Goal: Information Seeking & Learning: Learn about a topic

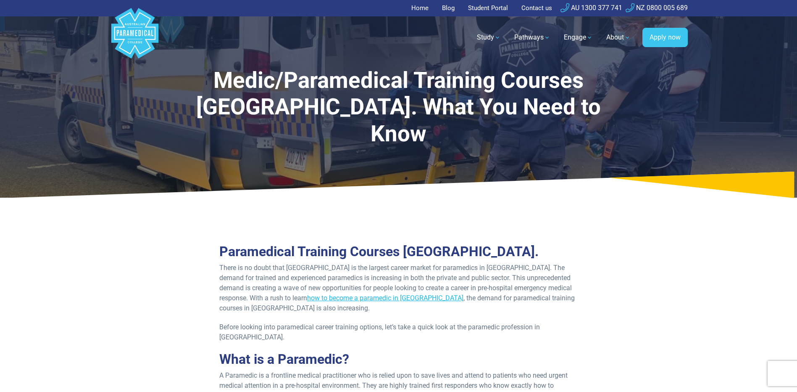
click at [325, 294] on link "how to become a paramedic in NSW" at bounding box center [385, 298] width 156 height 8
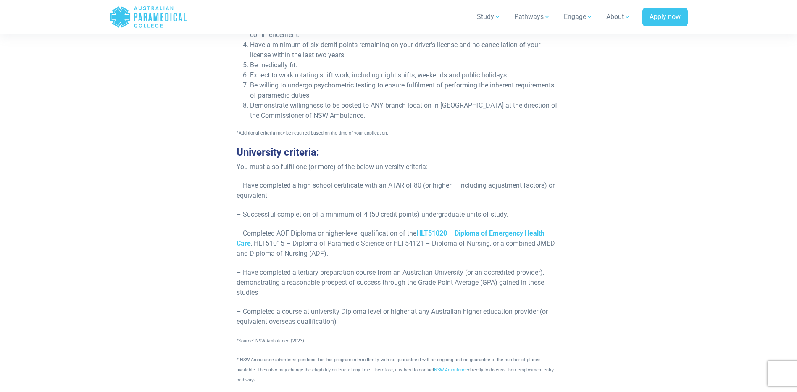
scroll to position [1328, 0]
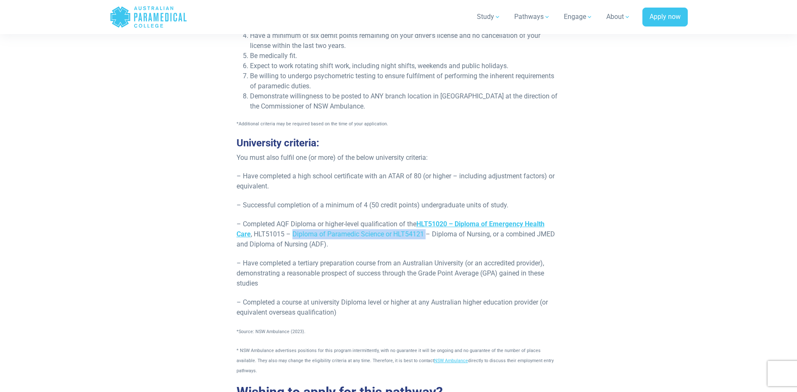
drag, startPoint x: 424, startPoint y: 225, endPoint x: 292, endPoint y: 225, distance: 132.3
click at [292, 225] on p "– Completed AQF Diploma or higher-level qualification of the HLT51020 – Diploma…" at bounding box center [399, 234] width 324 height 30
copy p "Diploma of Paramedic Science or HLT54121"
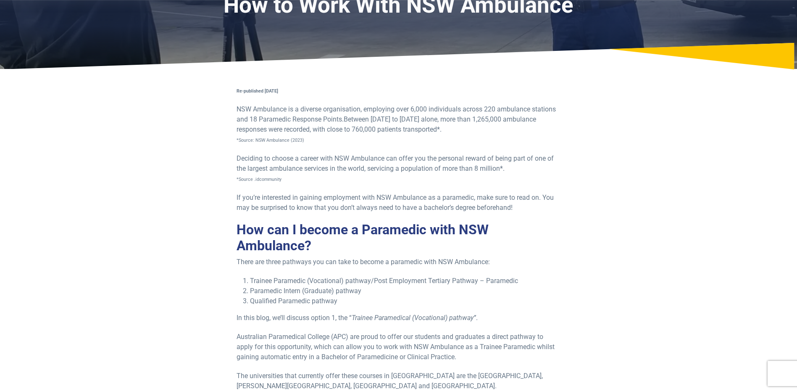
scroll to position [0, 0]
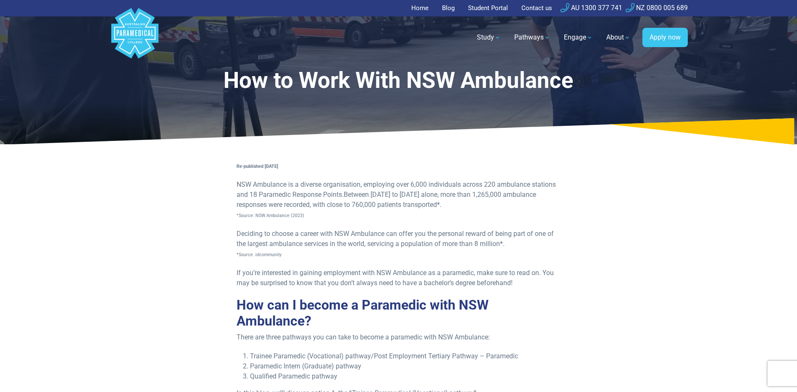
click at [423, 9] on link "Home" at bounding box center [422, 8] width 22 height 16
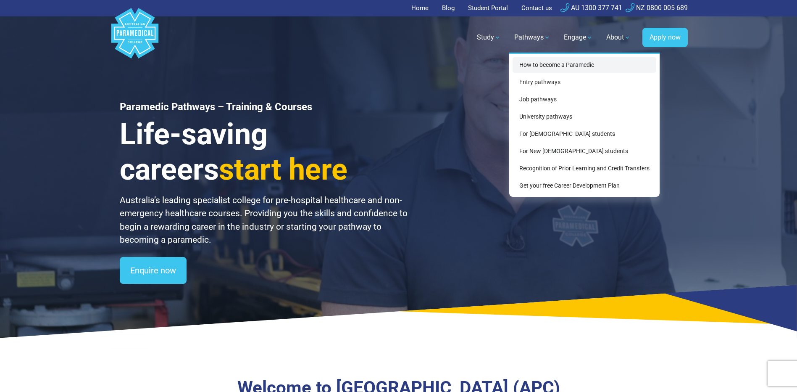
click at [536, 63] on link "How to become a Paramedic" at bounding box center [585, 65] width 144 height 16
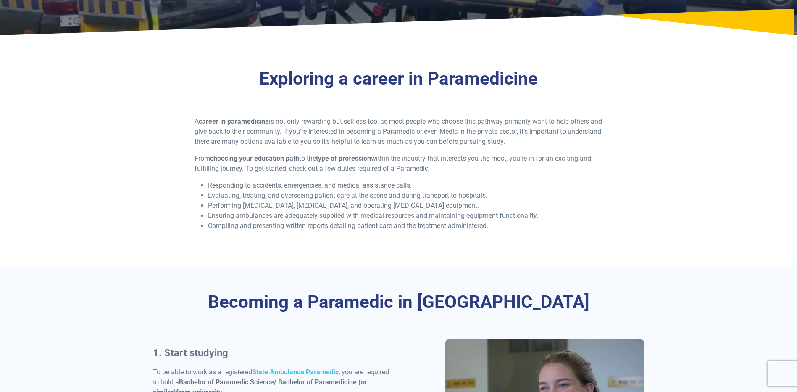
scroll to position [147, 0]
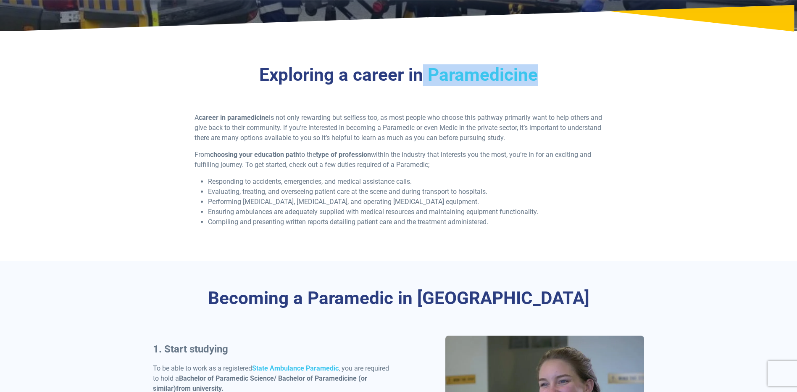
drag, startPoint x: 546, startPoint y: 72, endPoint x: 424, endPoint y: 73, distance: 121.4
click at [424, 73] on h2 "Exploring a career in Paramedicine" at bounding box center [399, 74] width 492 height 21
copy h2 "Paramedicine"
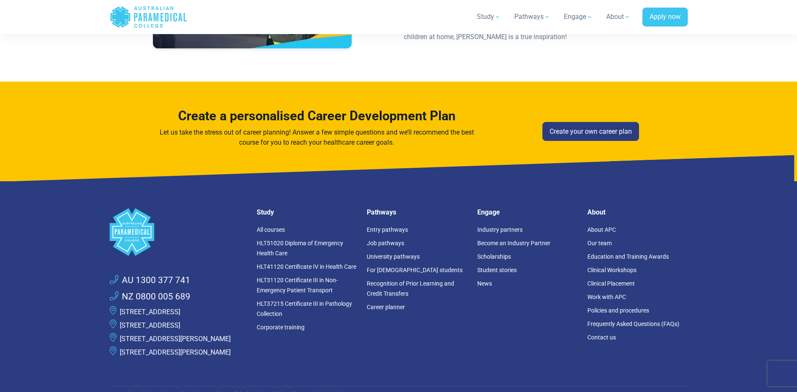
scroll to position [2697, 0]
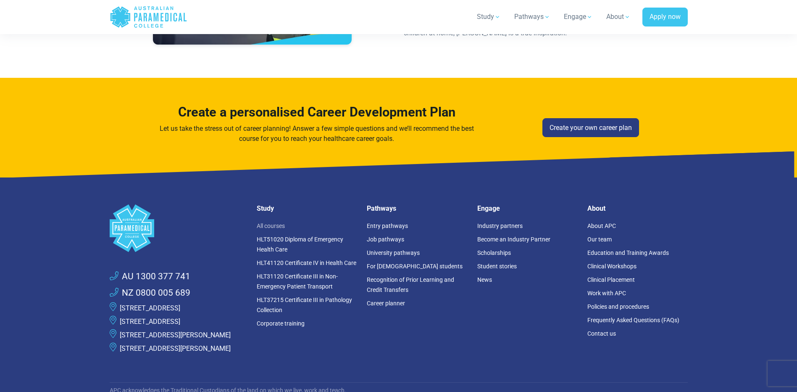
drag, startPoint x: 274, startPoint y: 183, endPoint x: 295, endPoint y: 182, distance: 21.0
click at [274, 222] on link "All courses" at bounding box center [271, 225] width 28 height 7
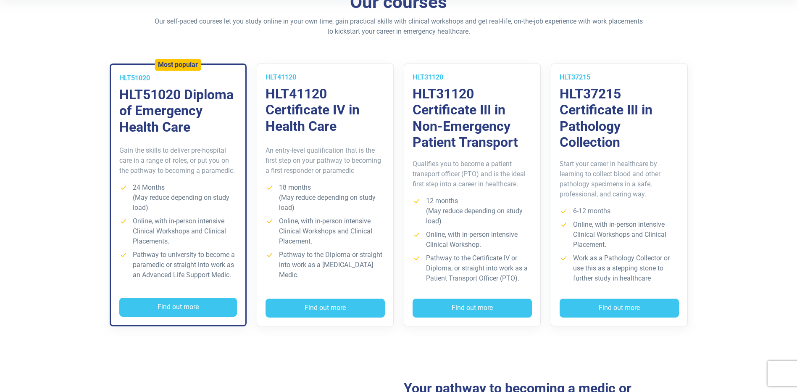
scroll to position [215, 0]
